Goal: Task Accomplishment & Management: Manage account settings

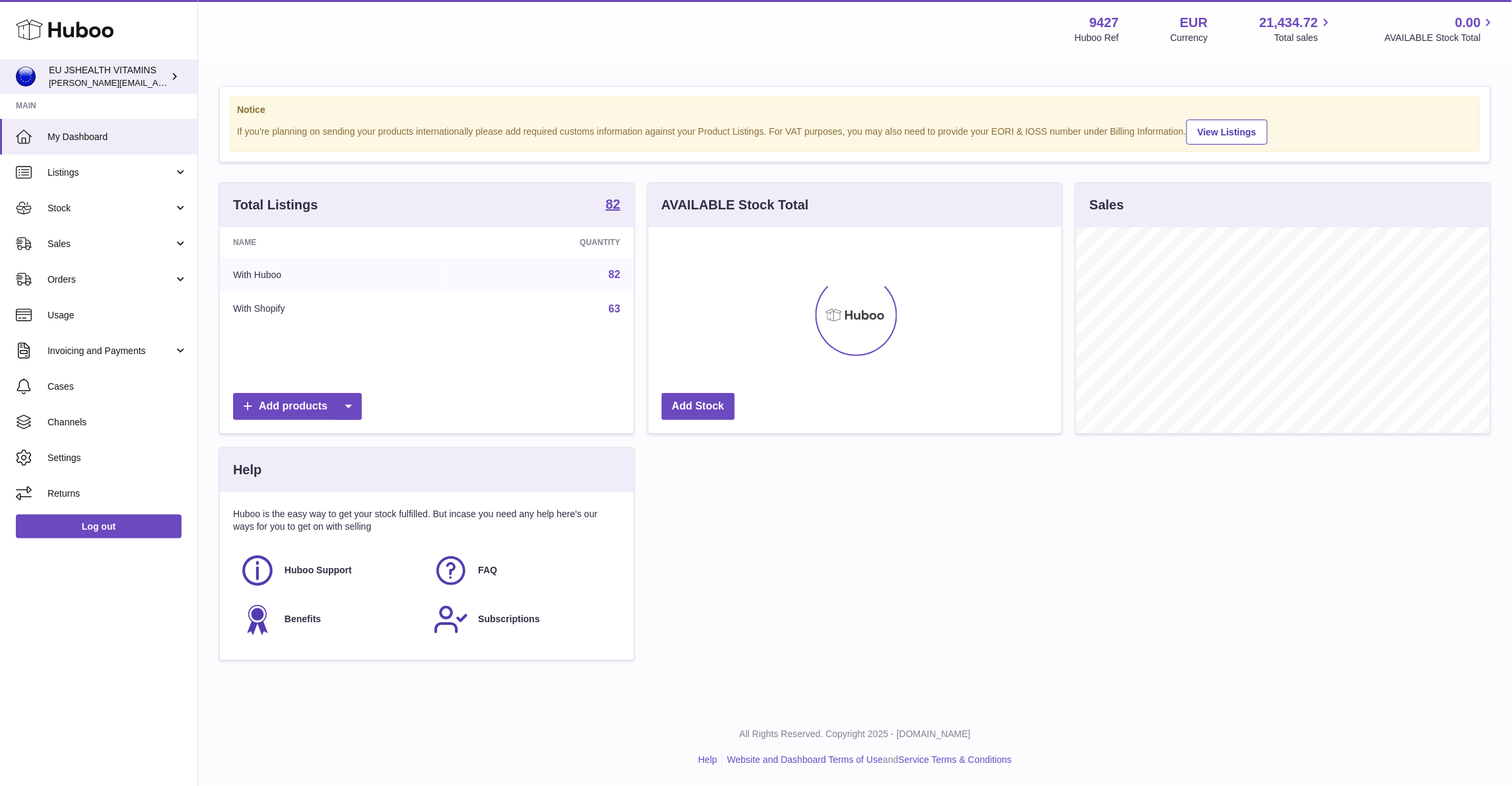
scroll to position [206, 412]
click at [82, 210] on span "Stock" at bounding box center [110, 208] width 126 height 13
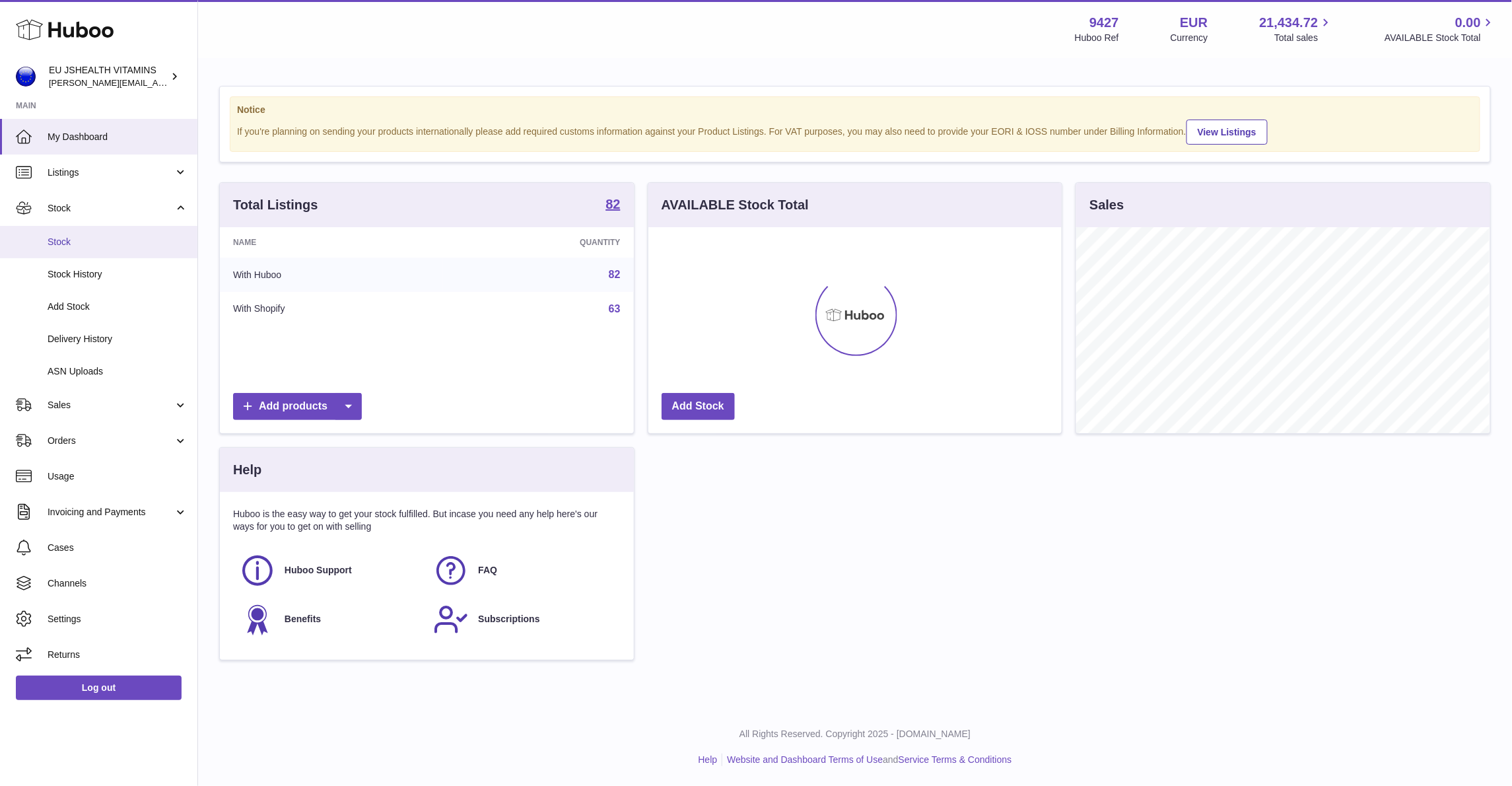
click at [78, 240] on span "Stock" at bounding box center [117, 242] width 140 height 13
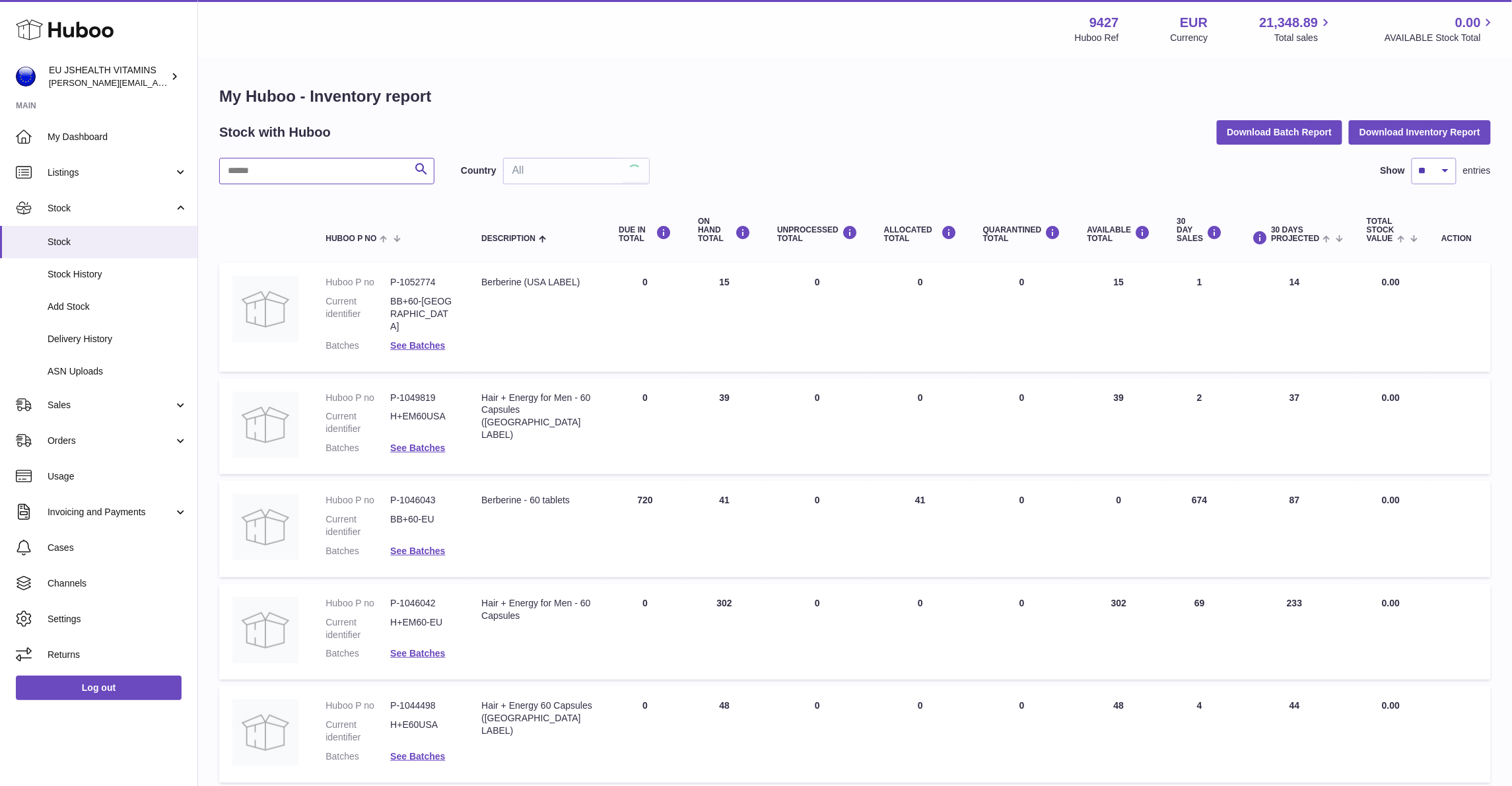
drag, startPoint x: 282, startPoint y: 157, endPoint x: 281, endPoint y: 171, distance: 14.0
click at [281, 158] on input "text" at bounding box center [326, 171] width 215 height 27
click at [281, 171] on input "text" at bounding box center [326, 171] width 215 height 27
type input "*******"
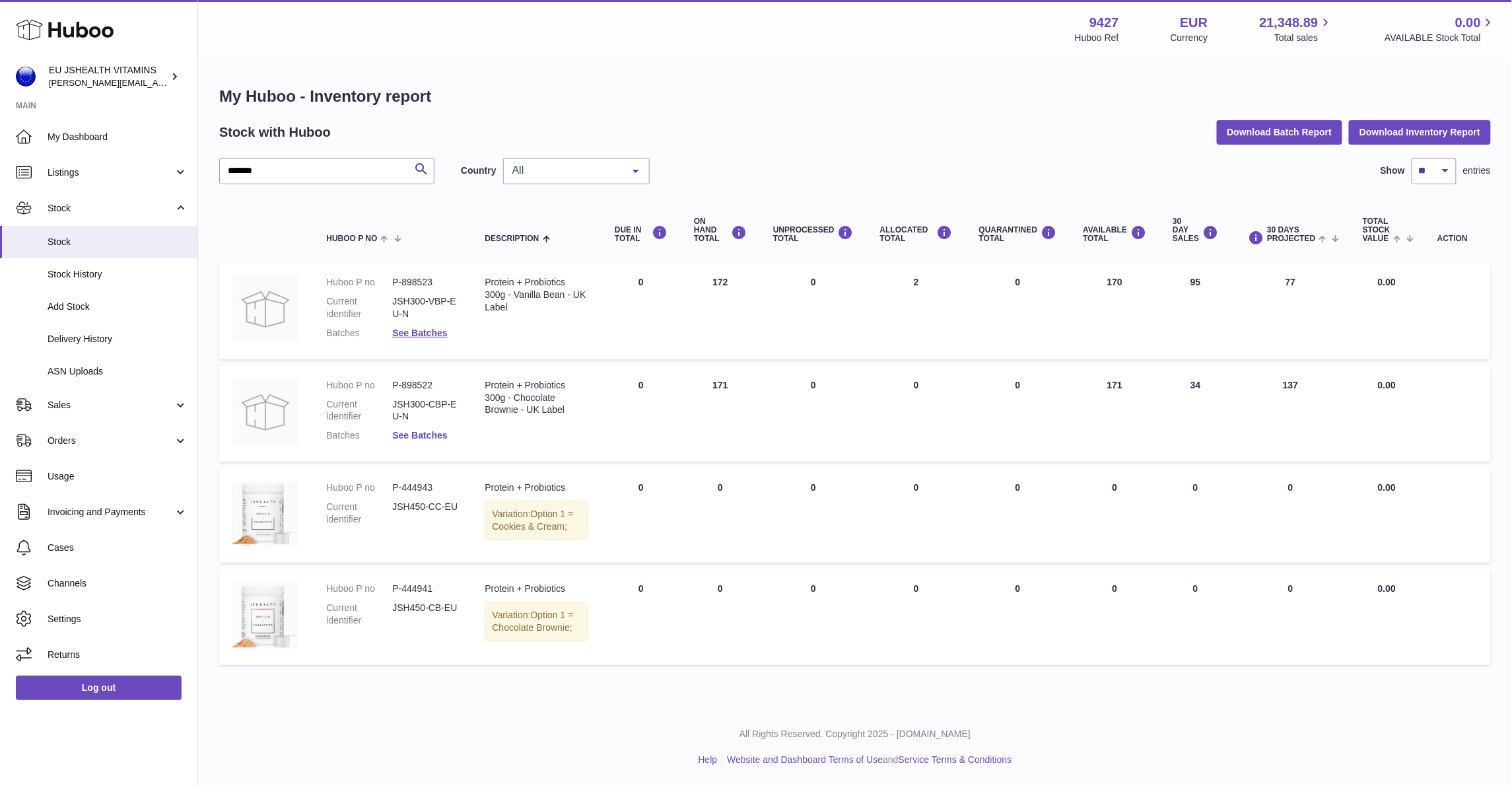
click at [424, 432] on link "See Batches" at bounding box center [419, 434] width 55 height 10
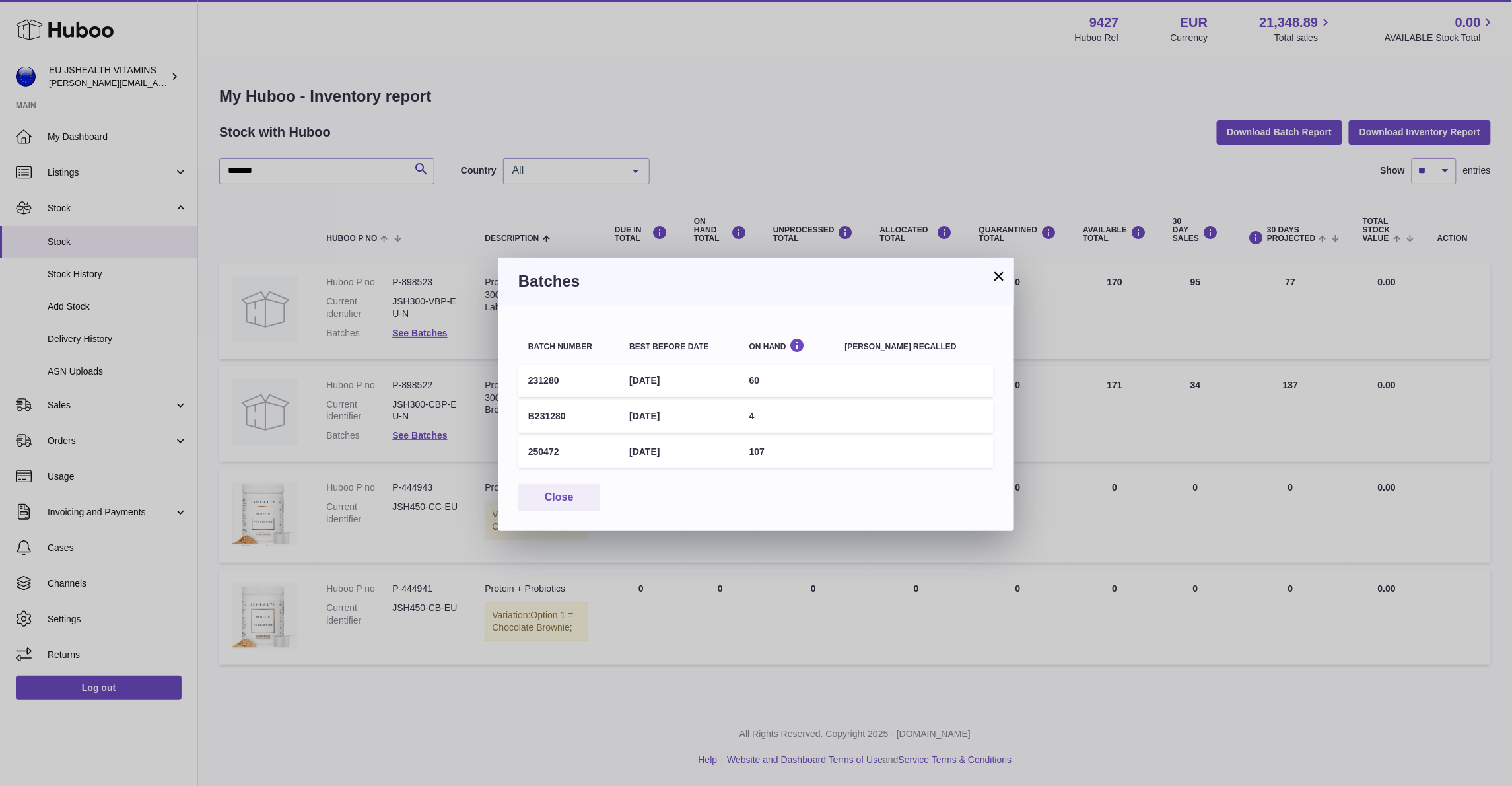
click at [1239, 626] on div "× Batches Batch number Best before date On Hand Batch recalled 231280 27th Nov …" at bounding box center [756, 393] width 1512 height 786
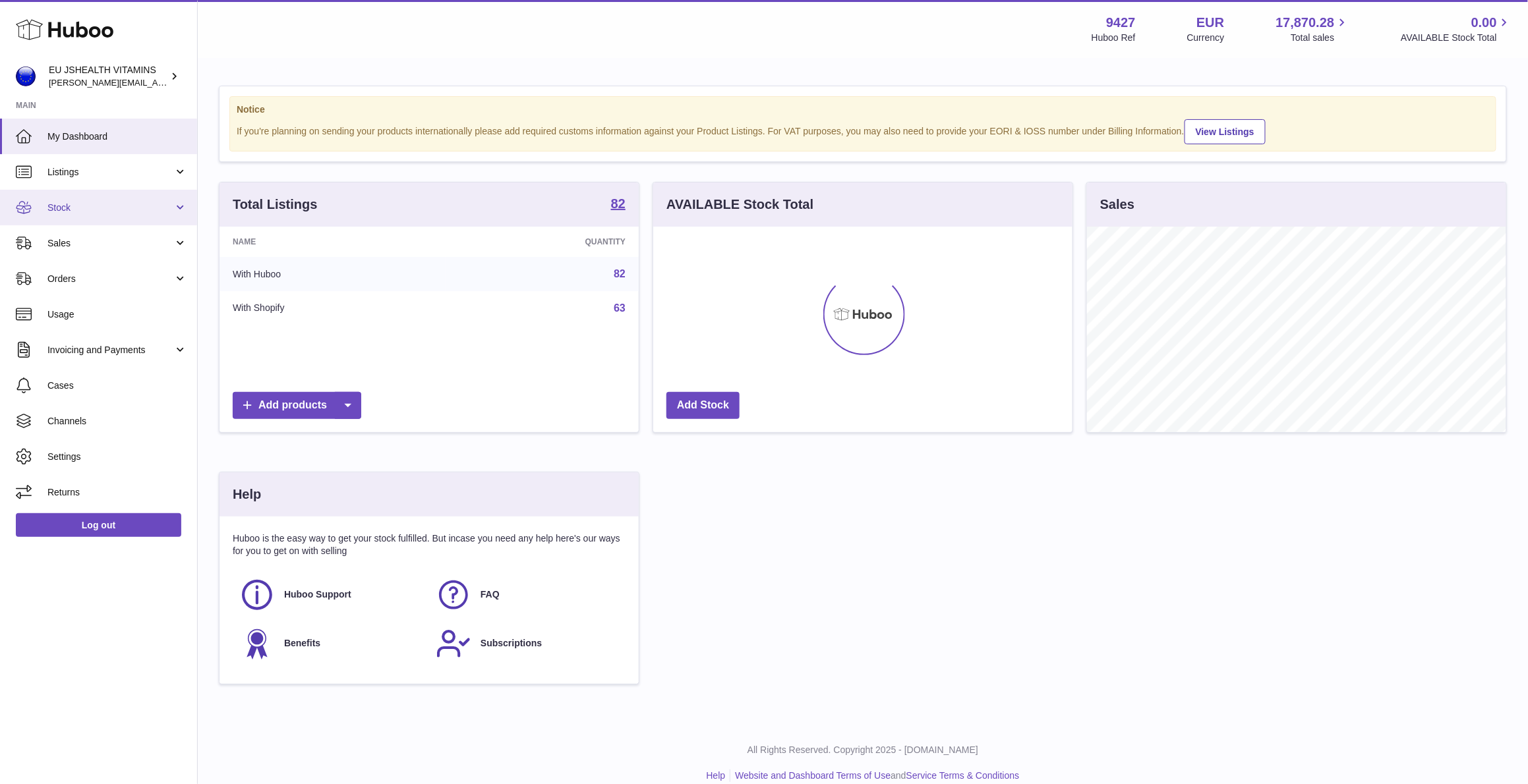
scroll to position [1, 0]
click at [78, 200] on link "Stock" at bounding box center [98, 208] width 197 height 36
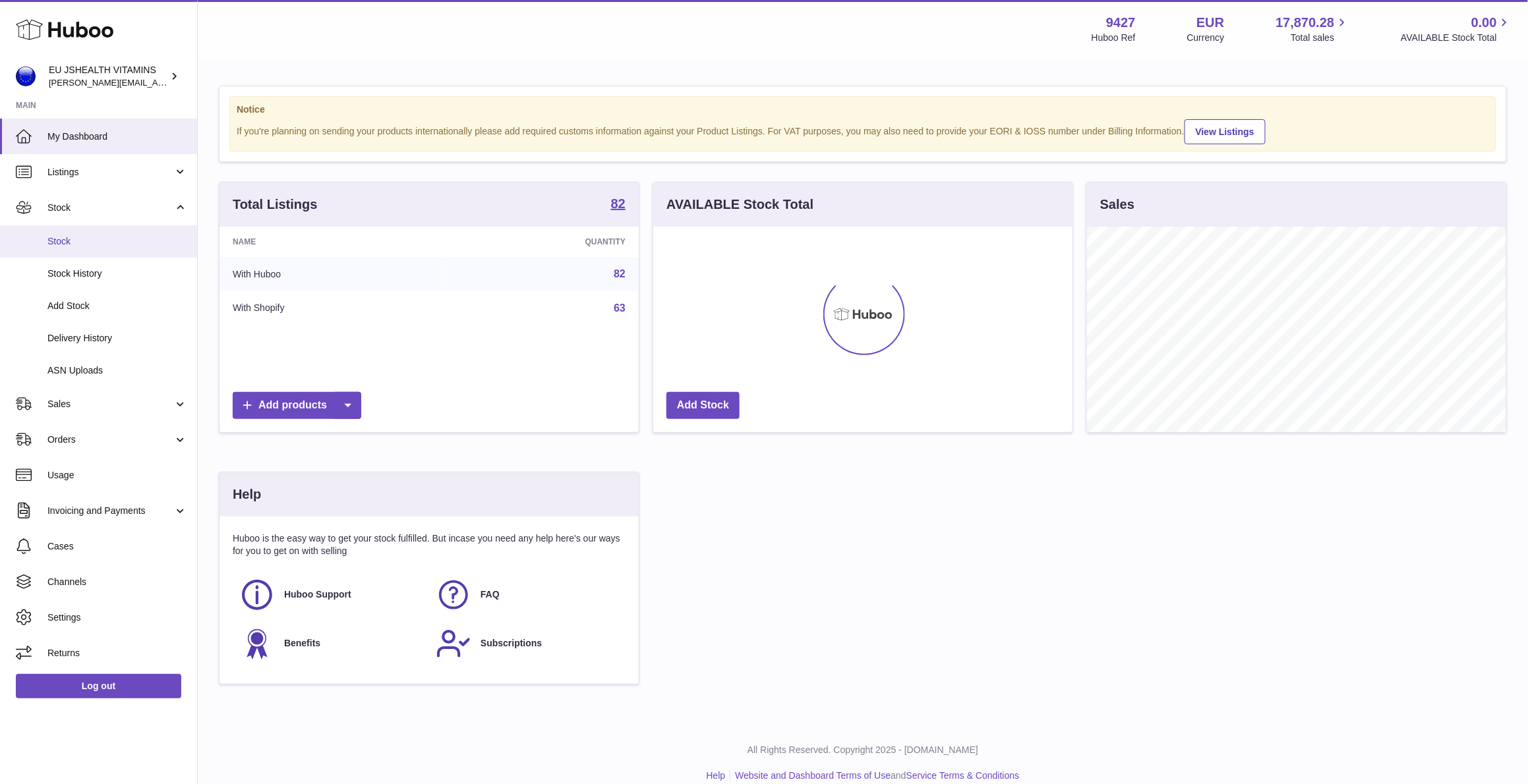
scroll to position [2, 0]
click at [109, 251] on link "Stock" at bounding box center [98, 241] width 197 height 32
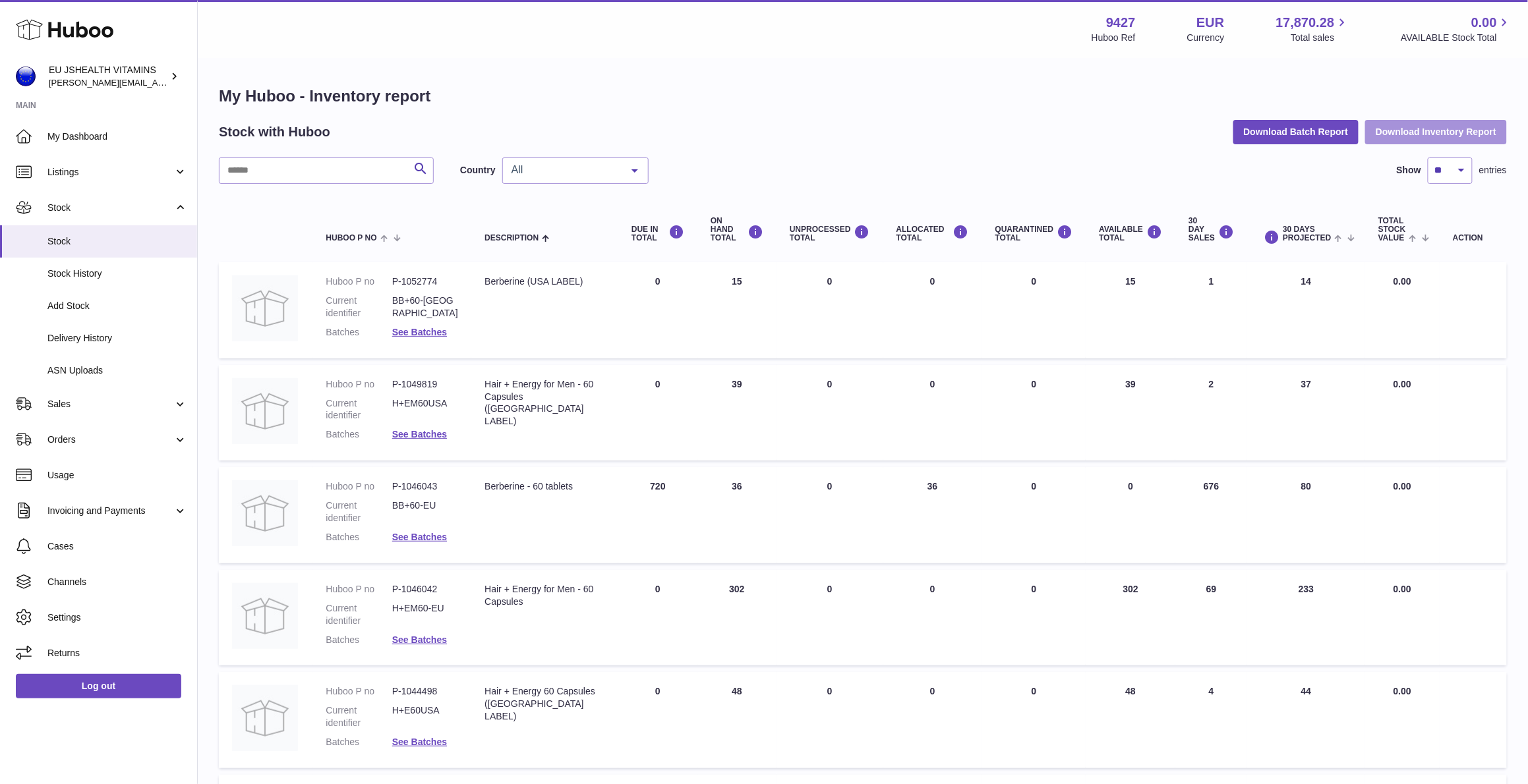
click at [1419, 127] on button "Download Inventory Report" at bounding box center [1435, 132] width 141 height 23
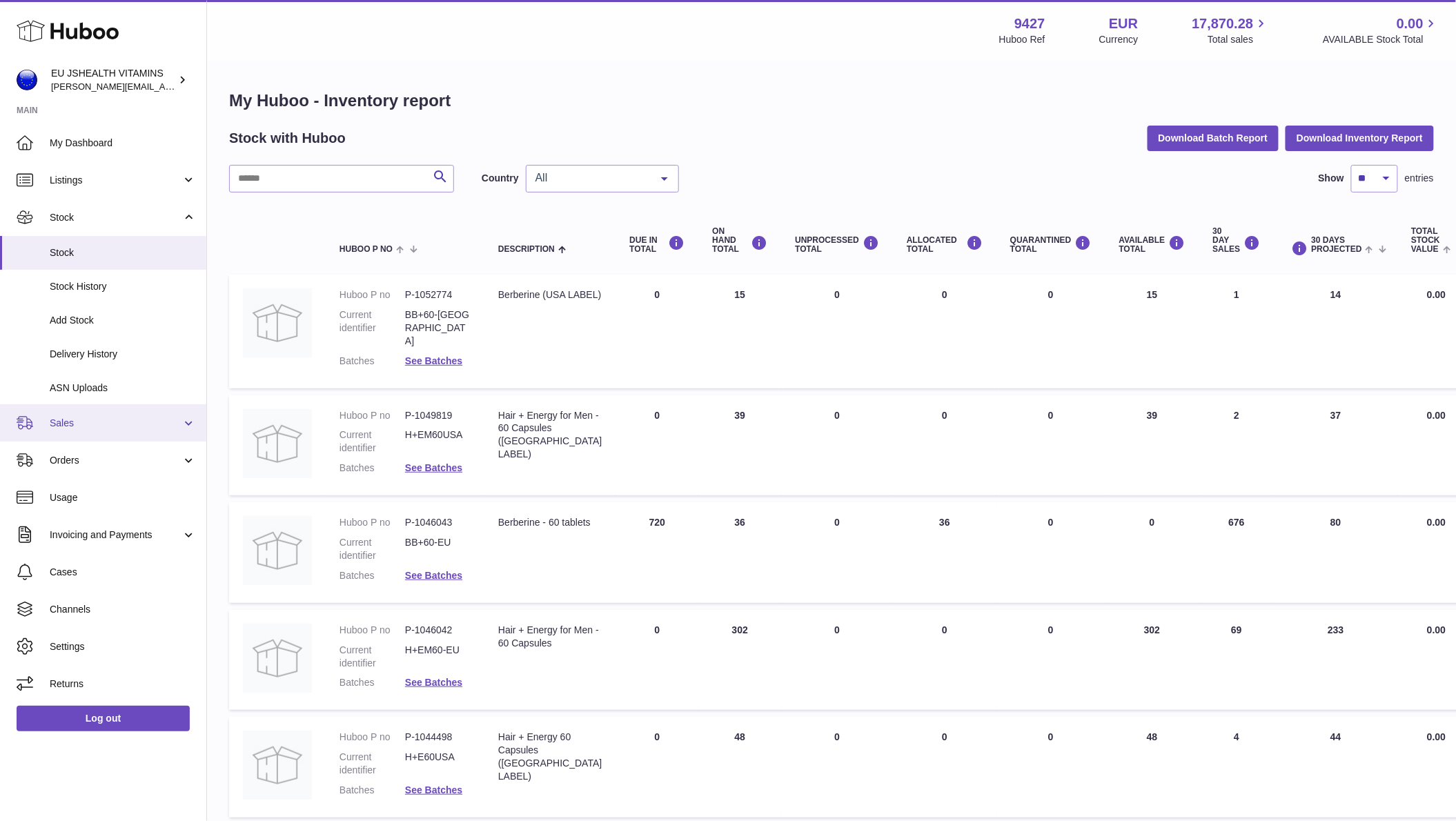
click at [81, 421] on span "Sales" at bounding box center [115, 424] width 132 height 13
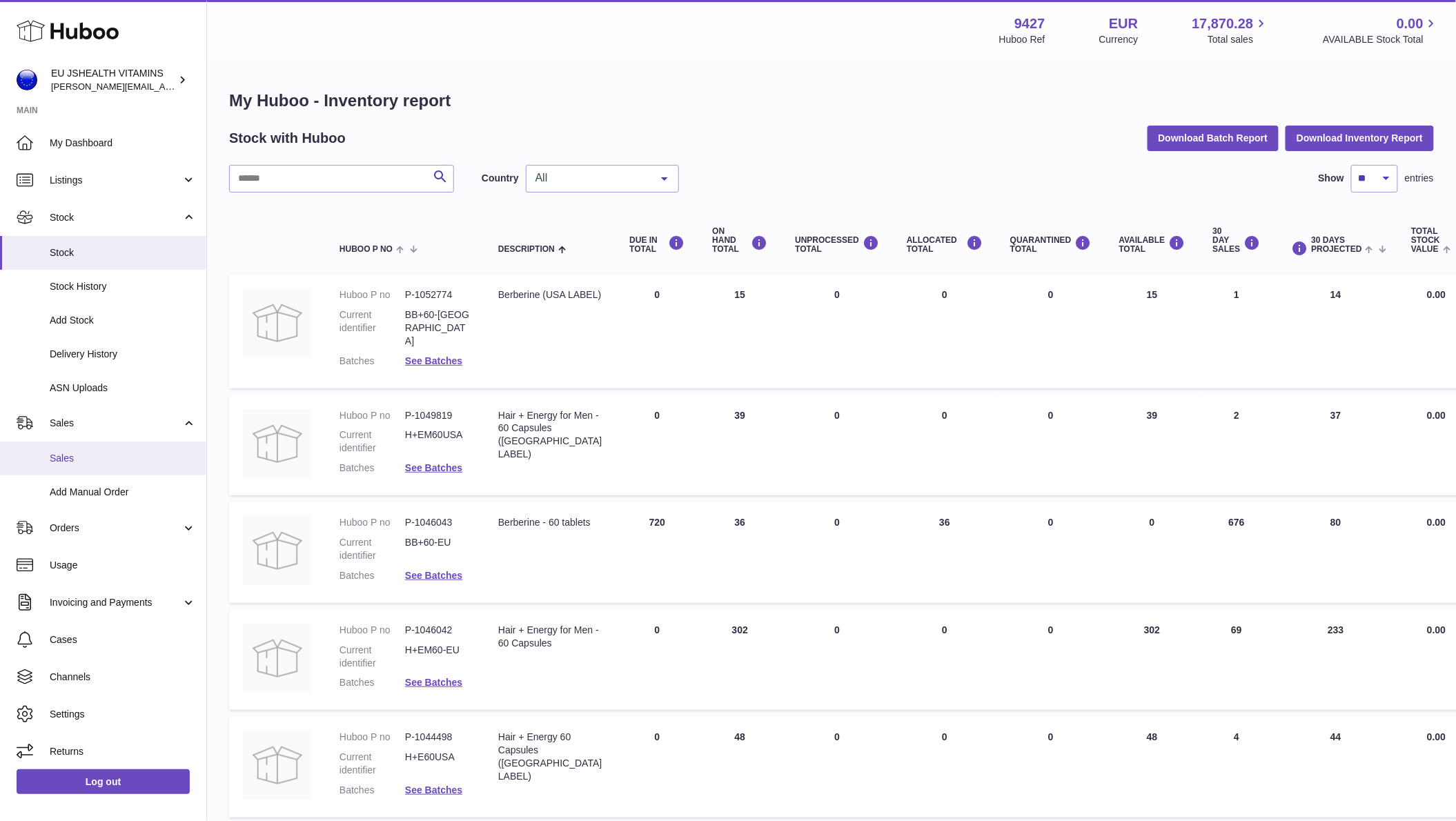
click at [88, 463] on span "Sales" at bounding box center [123, 459] width 146 height 13
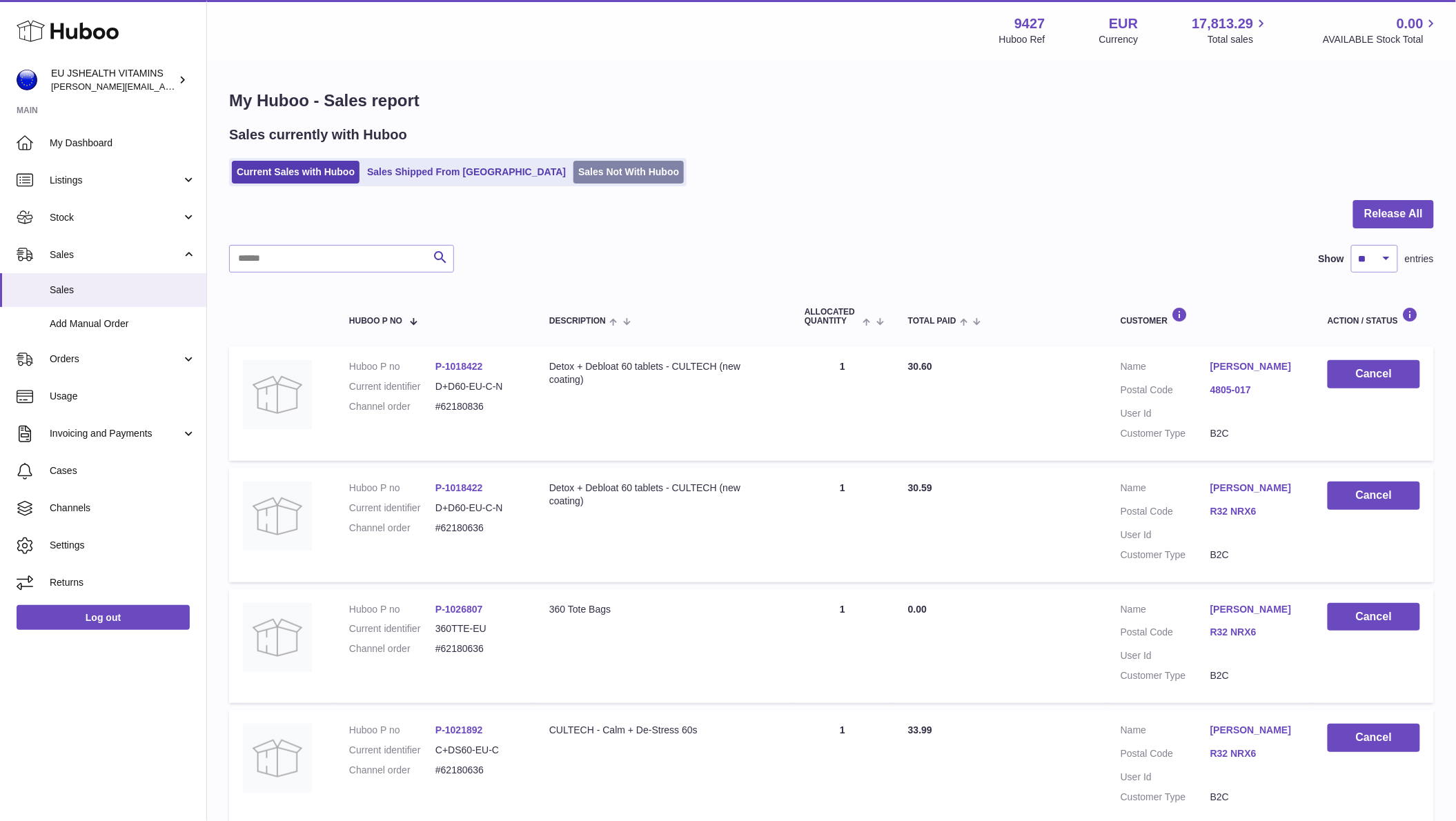
click at [601, 164] on link "Sales Not With Huboo" at bounding box center [628, 173] width 110 height 23
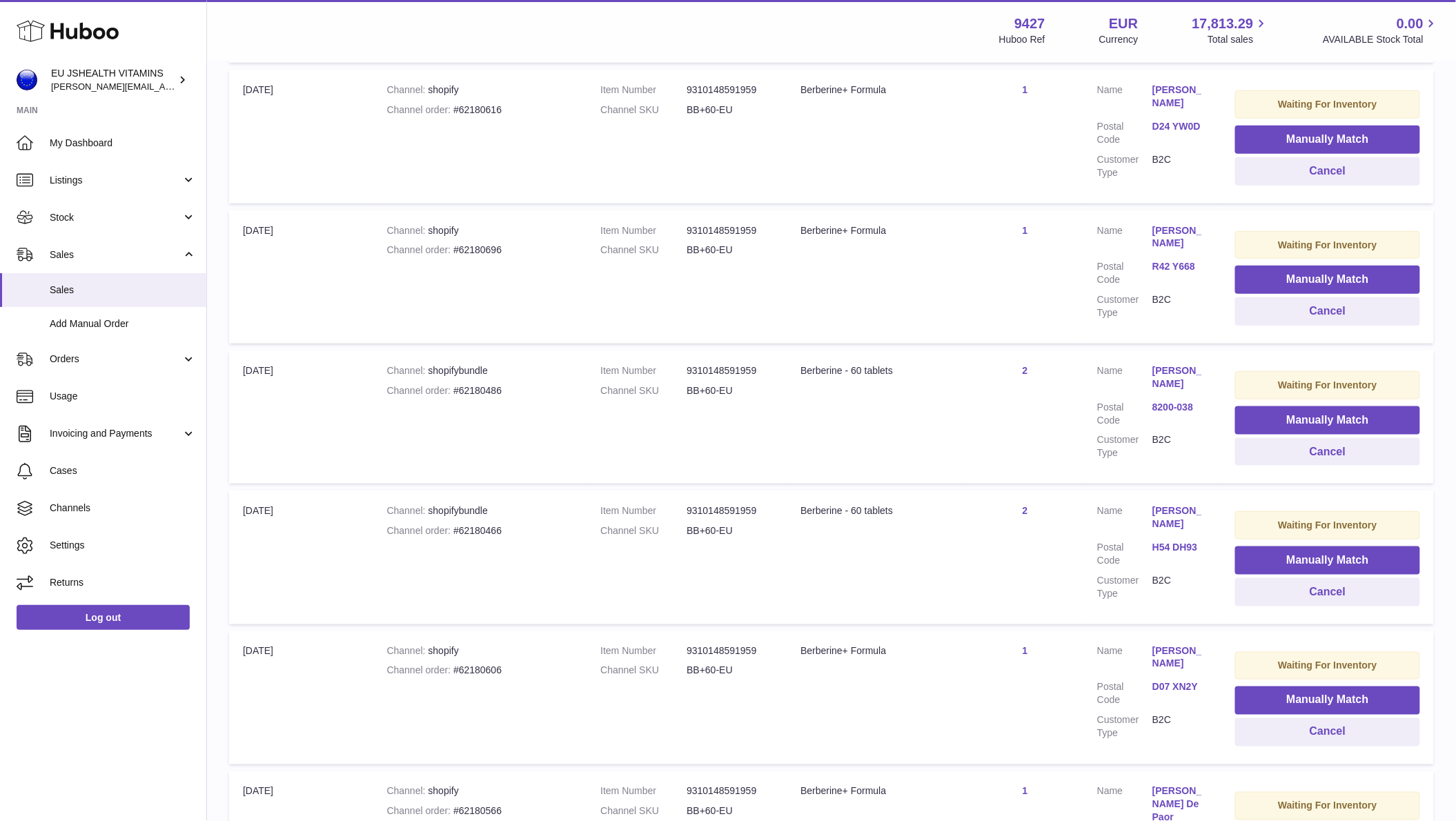
scroll to position [1088, 0]
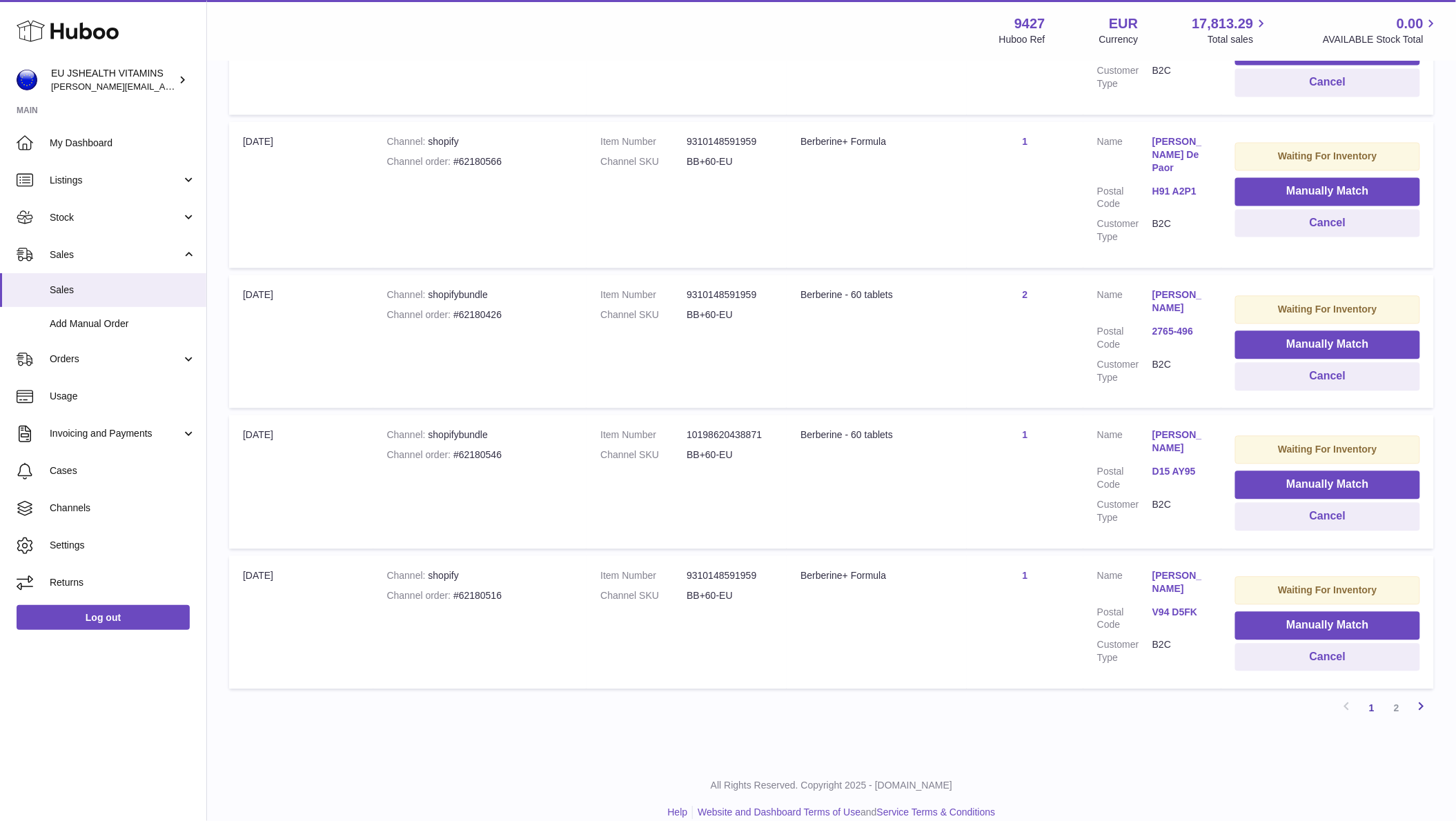
click at [1413, 698] on link "Next" at bounding box center [1422, 708] width 25 height 25
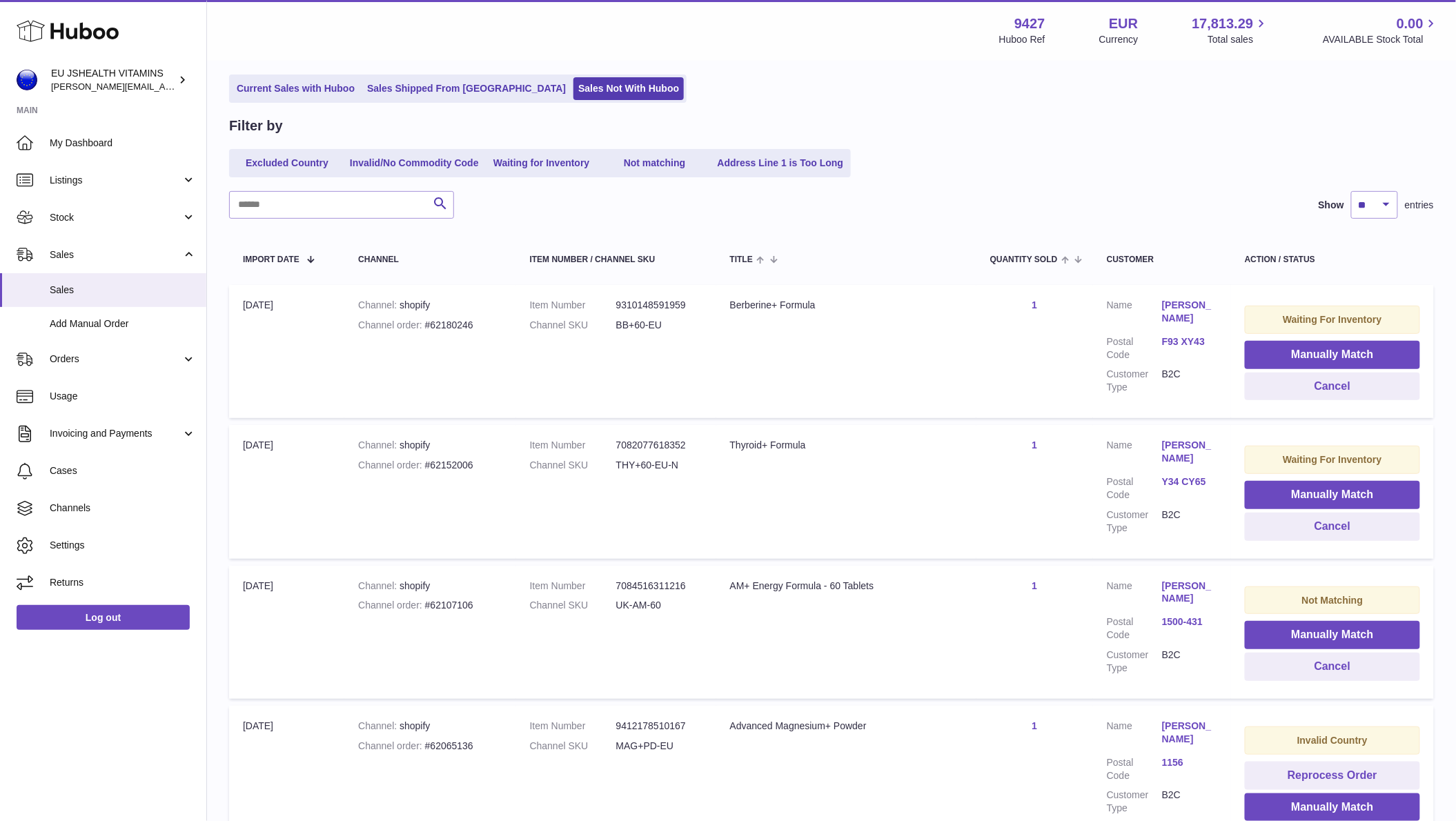
scroll to position [62, 0]
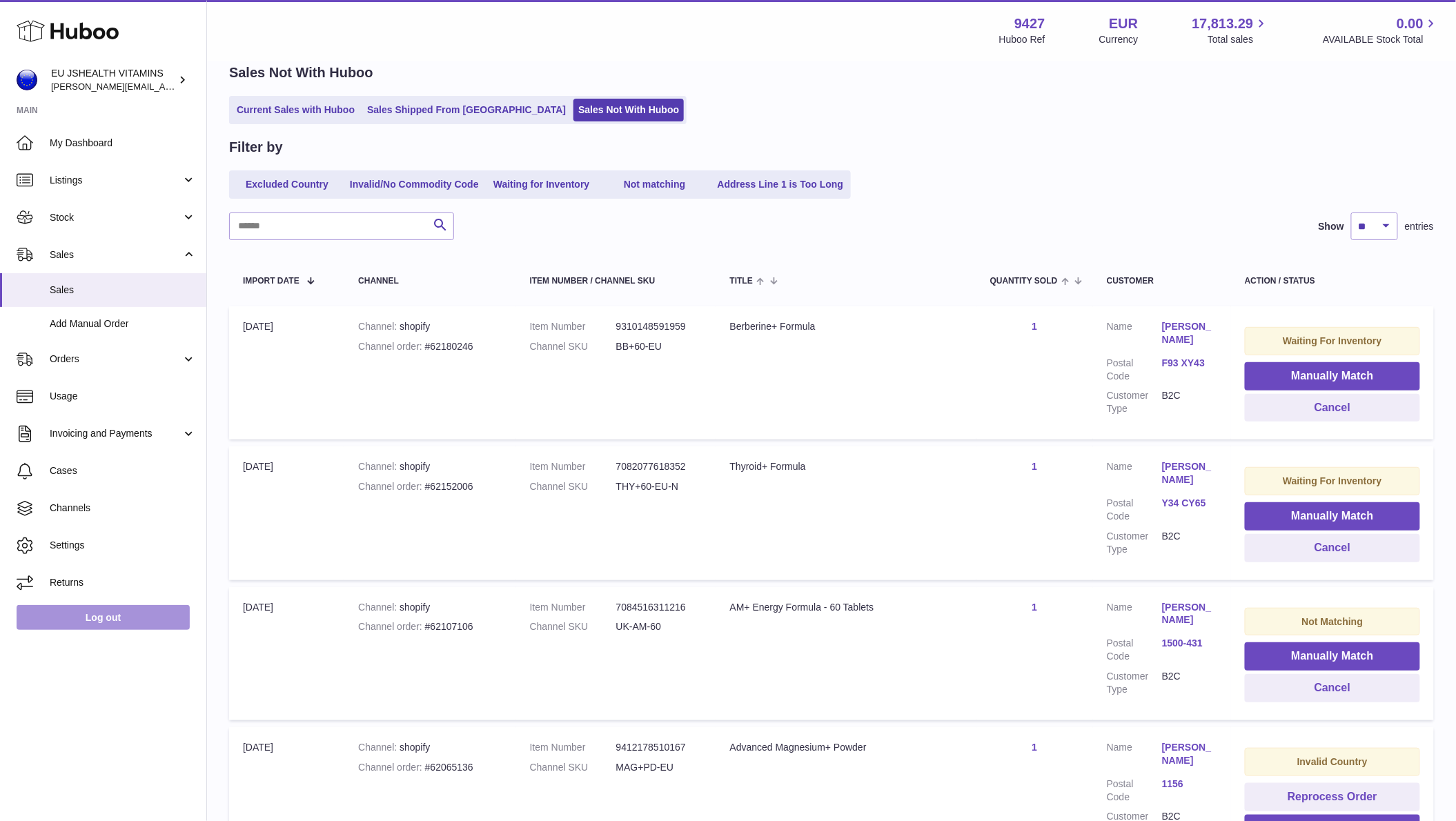
click at [158, 605] on link "Log out" at bounding box center [103, 617] width 173 height 25
